Goal: Transaction & Acquisition: Purchase product/service

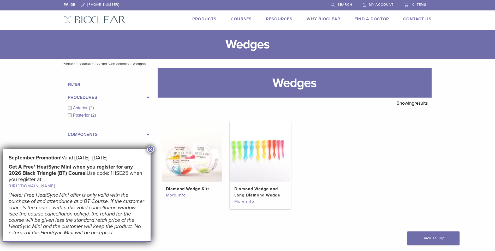
click at [244, 204] on link "More info" at bounding box center [260, 201] width 52 height 6
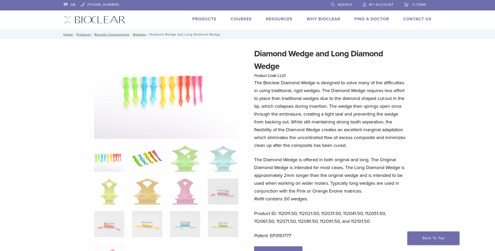
click at [145, 159] on img at bounding box center [147, 159] width 30 height 26
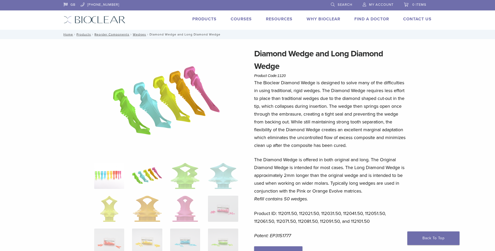
click at [111, 173] on img at bounding box center [109, 176] width 30 height 26
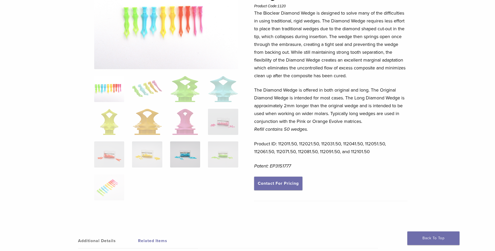
scroll to position [78, 0]
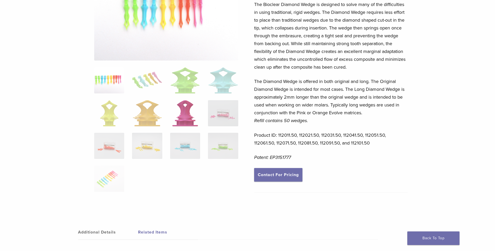
click at [188, 113] on img at bounding box center [185, 113] width 26 height 26
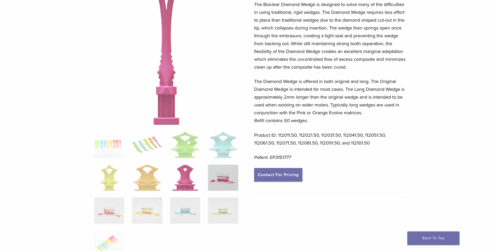
click at [221, 184] on img at bounding box center [223, 178] width 30 height 26
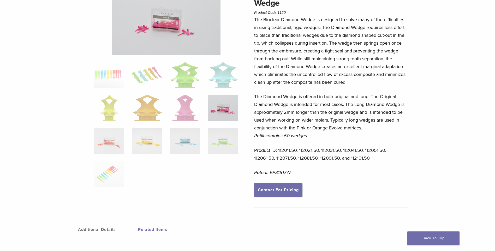
scroll to position [0, 0]
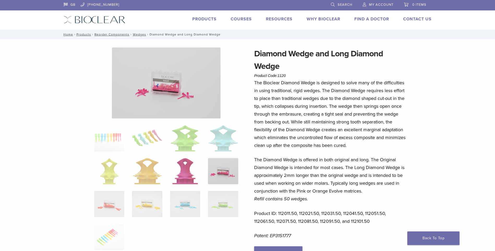
click at [184, 168] on img at bounding box center [185, 171] width 26 height 26
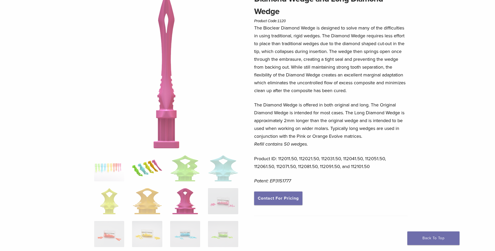
scroll to position [130, 0]
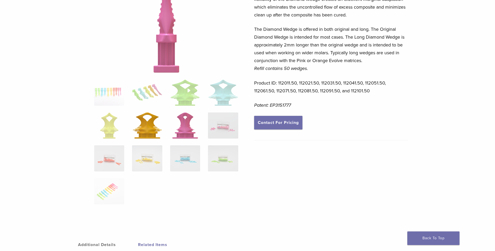
click at [145, 132] on img at bounding box center [147, 125] width 29 height 26
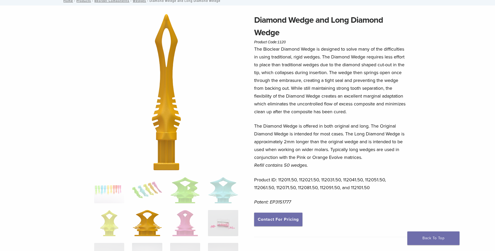
scroll to position [78, 0]
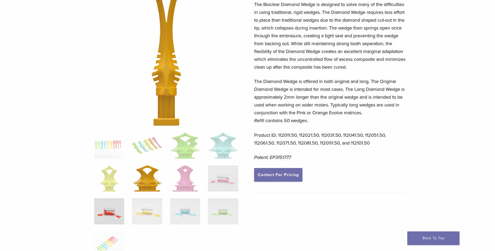
click at [109, 205] on img at bounding box center [109, 211] width 30 height 26
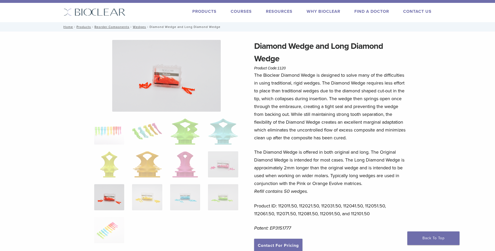
scroll to position [0, 0]
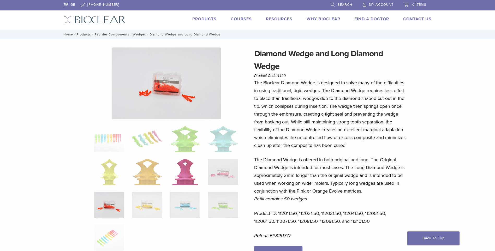
click at [186, 173] on img at bounding box center [185, 172] width 26 height 26
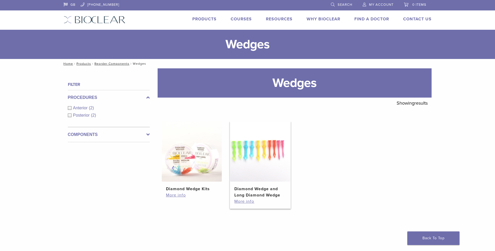
click at [262, 160] on img at bounding box center [260, 152] width 60 height 60
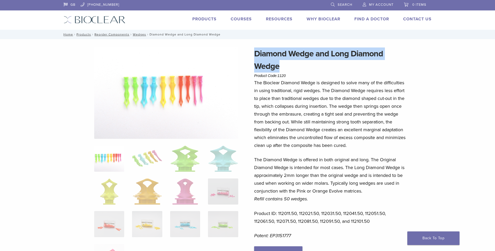
drag, startPoint x: 277, startPoint y: 67, endPoint x: 255, endPoint y: 52, distance: 26.9
click at [255, 52] on h1 "Diamond Wedge and Long Diamond Wedge" at bounding box center [330, 59] width 153 height 25
drag, startPoint x: 255, startPoint y: 52, endPoint x: 275, endPoint y: 60, distance: 21.9
click at [271, 54] on h1 "Diamond Wedge and Long Diamond Wedge" at bounding box center [330, 59] width 153 height 25
click at [403, 59] on h1 "Diamond Wedge and Long Diamond Wedge" at bounding box center [330, 59] width 153 height 25
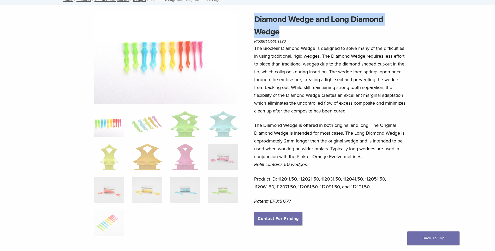
scroll to position [38, 0]
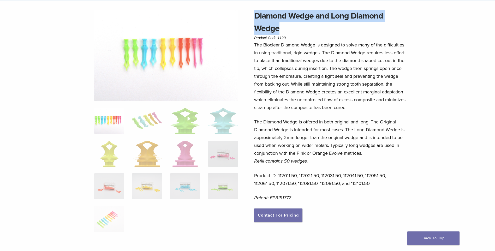
drag, startPoint x: 279, startPoint y: 29, endPoint x: 256, endPoint y: 19, distance: 25.8
click at [256, 19] on h1 "Diamond Wedge and Long Diamond Wedge" at bounding box center [330, 22] width 153 height 25
click at [267, 19] on h1 "Diamond Wedge and Long Diamond Wedge" at bounding box center [330, 22] width 153 height 25
drag, startPoint x: 279, startPoint y: 28, endPoint x: 256, endPoint y: 18, distance: 25.2
click at [256, 18] on h1 "Diamond Wedge and Long Diamond Wedge" at bounding box center [330, 22] width 153 height 25
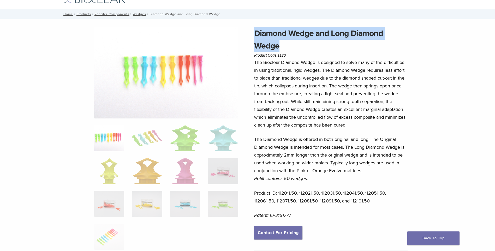
scroll to position [0, 0]
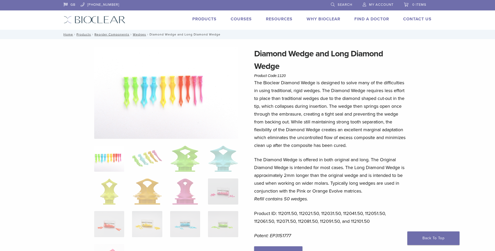
click at [126, 20] on div "Products Courses Resources Expand child menu Technique Guides, IFU, & SDS Why B…" at bounding box center [282, 20] width 314 height 8
drag, startPoint x: 126, startPoint y: 20, endPoint x: 112, endPoint y: 20, distance: 14.3
click at [112, 20] on div "GB 1.855.712.5327 Search My Account 0 items Cart No products in the cart. Back …" at bounding box center [248, 15] width 376 height 30
drag, startPoint x: 300, startPoint y: 83, endPoint x: 296, endPoint y: 83, distance: 3.7
click at [296, 83] on p "The Bioclear Diamond Wedge is designed to solve many of the difficulties in usi…" at bounding box center [330, 114] width 153 height 70
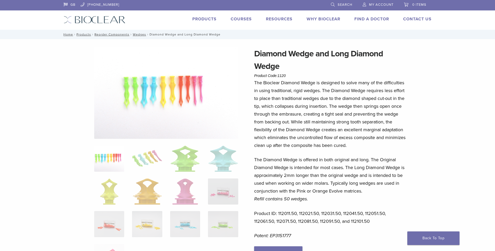
drag, startPoint x: 296, startPoint y: 83, endPoint x: 315, endPoint y: 82, distance: 18.5
click at [315, 82] on p "The Bioclear Diamond Wedge is designed to solve many of the difficulties in usi…" at bounding box center [330, 114] width 153 height 70
click at [316, 83] on p "The Bioclear Diamond Wedge is designed to solve many of the difficulties in usi…" at bounding box center [330, 114] width 153 height 70
drag, startPoint x: 316, startPoint y: 83, endPoint x: 272, endPoint y: 80, distance: 43.6
click at [272, 80] on p "The Bioclear Diamond Wedge is designed to solve many of the difficulties in usi…" at bounding box center [330, 114] width 153 height 70
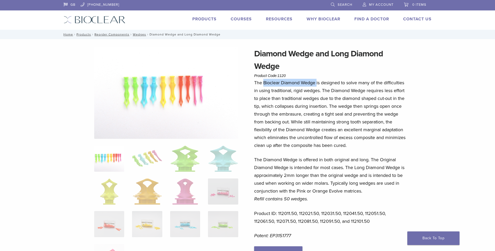
drag, startPoint x: 272, startPoint y: 80, endPoint x: 278, endPoint y: 83, distance: 6.1
